Goal: Navigation & Orientation: Find specific page/section

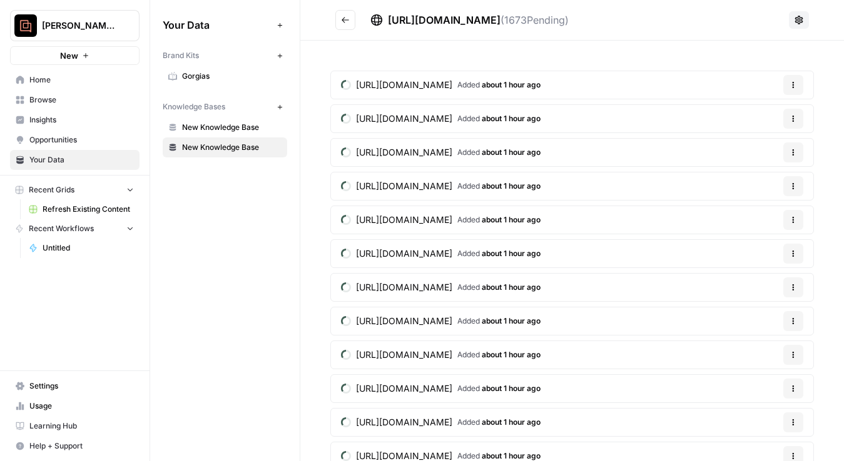
click at [55, 157] on span "Your Data" at bounding box center [81, 159] width 104 height 11
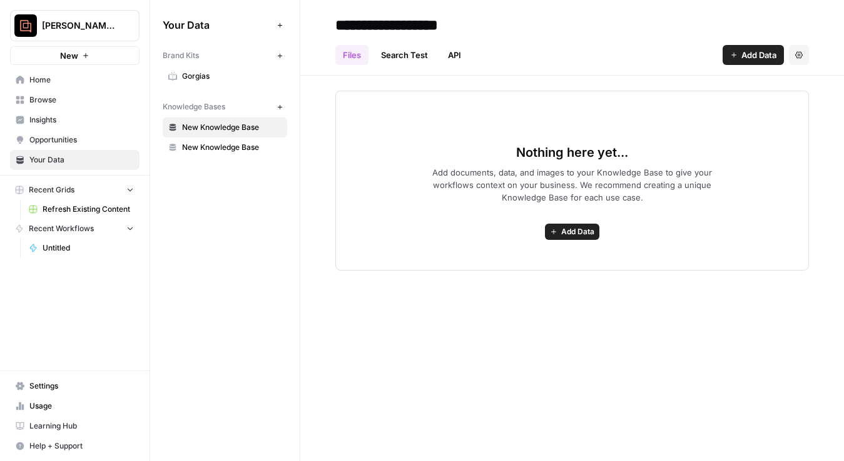
click at [207, 79] on span "Gorgias" at bounding box center [231, 76] width 99 height 11
